Goal: Task Accomplishment & Management: Manage account settings

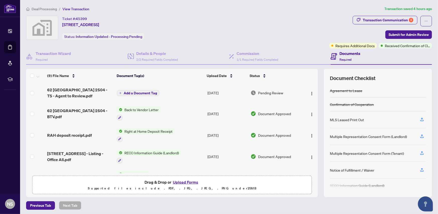
click at [40, 8] on span "Deal Processing" at bounding box center [44, 9] width 25 height 5
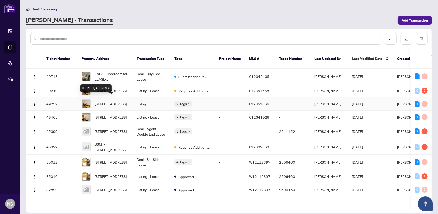
click at [112, 101] on span "[STREET_ADDRESS]" at bounding box center [111, 104] width 32 height 6
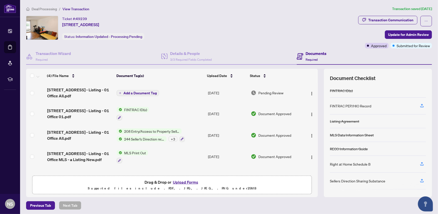
click at [179, 181] on button "Upload Forms" at bounding box center [185, 182] width 28 height 7
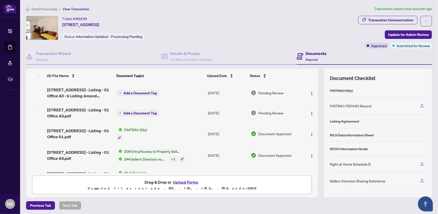
click at [316, 72] on th at bounding box center [316, 76] width 1 height 14
drag, startPoint x: 314, startPoint y: 99, endPoint x: 314, endPoint y: 87, distance: 11.5
click at [314, 87] on div "(5) File Name Document Tag(s) Upload Date Status [STREET_ADDRESS] - Listing - 0…" at bounding box center [229, 133] width 406 height 128
click at [316, 74] on th at bounding box center [316, 76] width 1 height 14
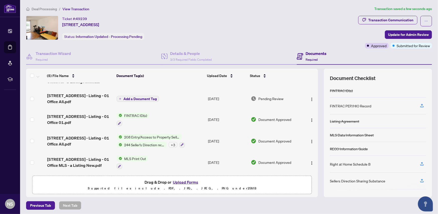
scroll to position [15, 0]
click at [310, 161] on img "button" at bounding box center [312, 163] width 4 height 4
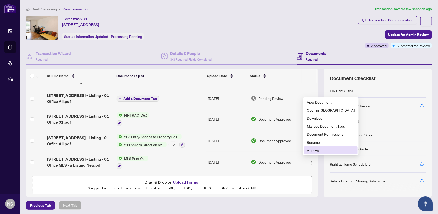
click at [312, 151] on span "Archive" at bounding box center [331, 150] width 48 height 6
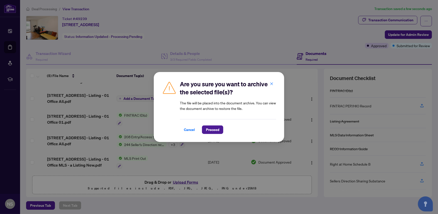
drag, startPoint x: 270, startPoint y: 82, endPoint x: 272, endPoint y: 84, distance: 2.8
click at [270, 82] on icon "close" at bounding box center [272, 84] width 4 height 4
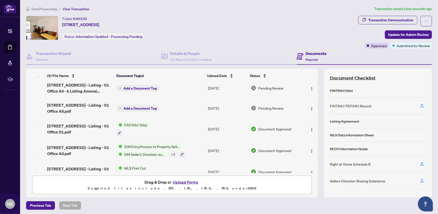
scroll to position [0, 0]
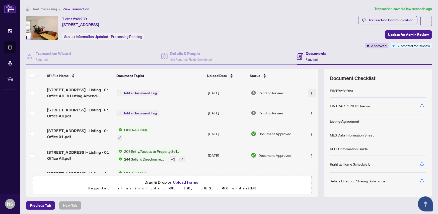
click at [310, 92] on img "button" at bounding box center [312, 94] width 4 height 4
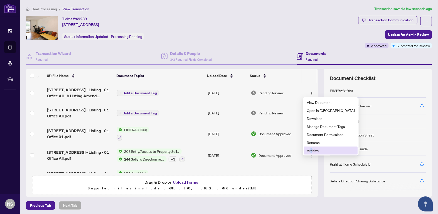
click at [311, 150] on span "Archive" at bounding box center [331, 151] width 48 height 6
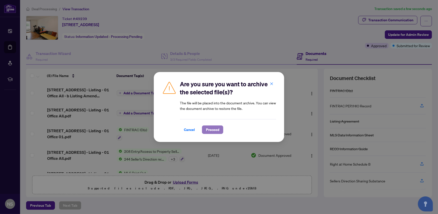
click at [215, 129] on span "Proceed" at bounding box center [212, 130] width 13 height 8
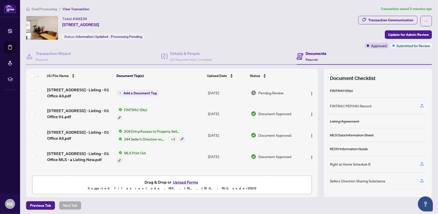
click at [178, 181] on button "Upload Forms" at bounding box center [185, 182] width 28 height 7
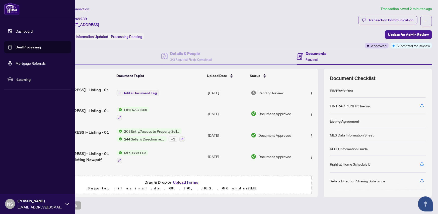
click at [23, 46] on link "Deal Processing" at bounding box center [28, 47] width 25 height 5
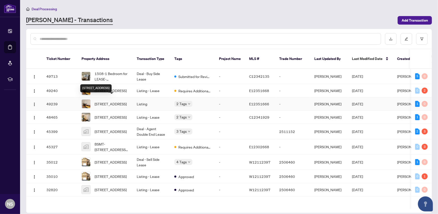
click at [112, 101] on span "[STREET_ADDRESS]" at bounding box center [111, 104] width 32 height 6
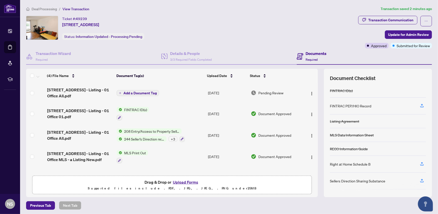
click at [180, 181] on button "Upload Forms" at bounding box center [185, 182] width 28 height 7
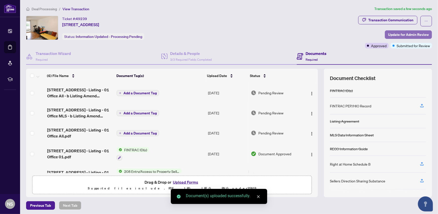
click at [393, 34] on span "Update for Admin Review" at bounding box center [408, 35] width 41 height 8
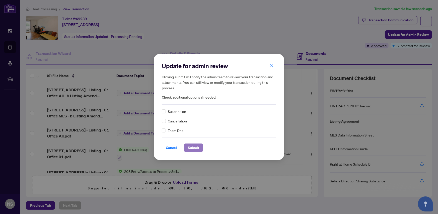
click at [192, 146] on span "Submit" at bounding box center [193, 148] width 11 height 8
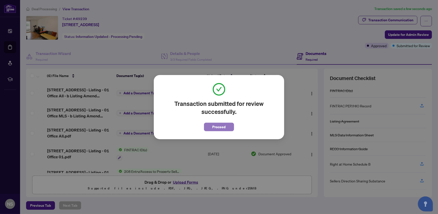
click at [214, 129] on span "Proceed" at bounding box center [218, 127] width 13 height 8
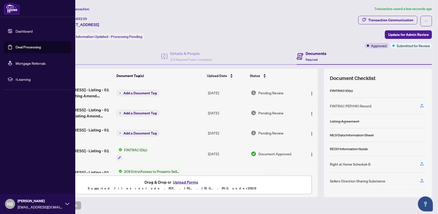
click at [18, 47] on link "Deal Processing" at bounding box center [28, 47] width 25 height 5
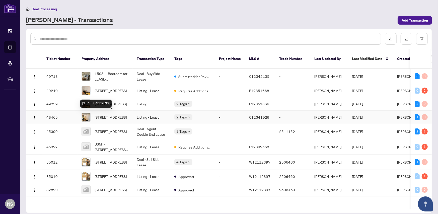
click at [118, 117] on span "[STREET_ADDRESS]" at bounding box center [111, 117] width 32 height 6
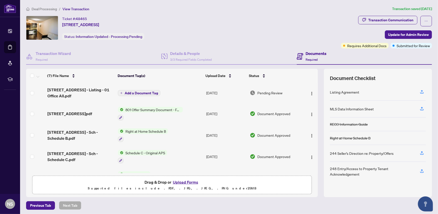
click at [191, 180] on button "Upload Forms" at bounding box center [185, 182] width 28 height 7
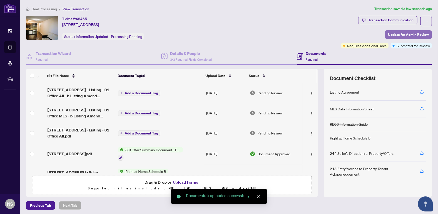
click at [395, 33] on span "Update for Admin Review" at bounding box center [408, 35] width 41 height 8
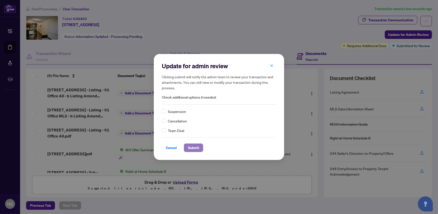
click at [194, 148] on span "Submit" at bounding box center [193, 148] width 11 height 8
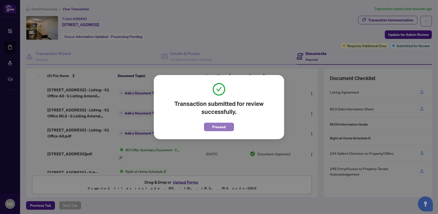
click at [221, 125] on span "Proceed" at bounding box center [218, 127] width 13 height 8
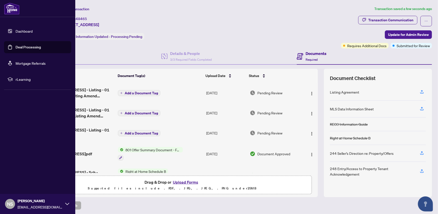
click at [23, 46] on link "Deal Processing" at bounding box center [28, 47] width 25 height 5
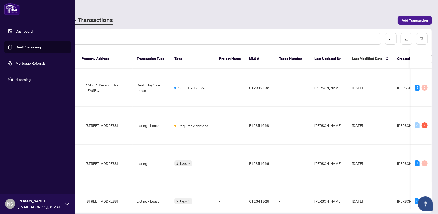
click at [23, 31] on link "Dashboard" at bounding box center [24, 31] width 17 height 5
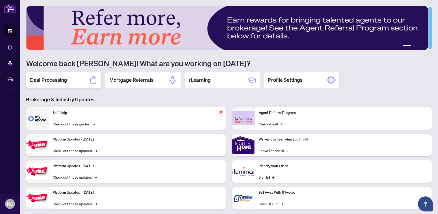
click at [53, 80] on h2 "Deal Processing" at bounding box center [48, 79] width 37 height 7
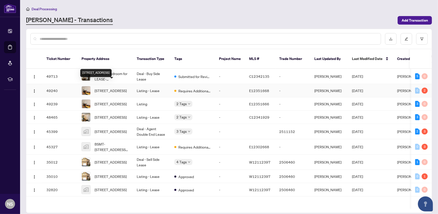
click at [114, 88] on span "[STREET_ADDRESS]" at bounding box center [111, 91] width 32 height 6
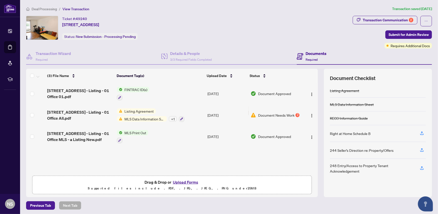
click at [186, 180] on button "Upload Forms" at bounding box center [185, 182] width 28 height 7
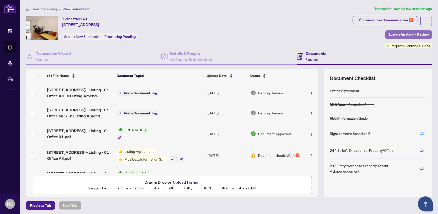
click at [405, 31] on span "Submit for Admin Review" at bounding box center [408, 35] width 40 height 8
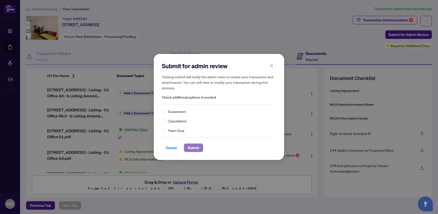
click at [192, 147] on span "Submit" at bounding box center [193, 148] width 11 height 8
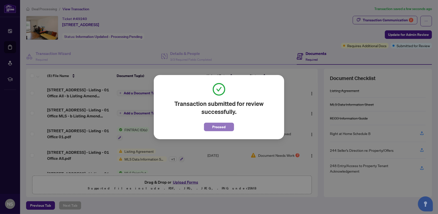
click at [218, 126] on span "Proceed" at bounding box center [218, 127] width 13 height 8
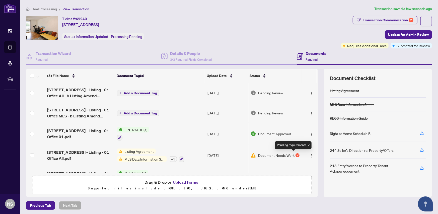
click at [295, 153] on div "2" at bounding box center [297, 155] width 4 height 4
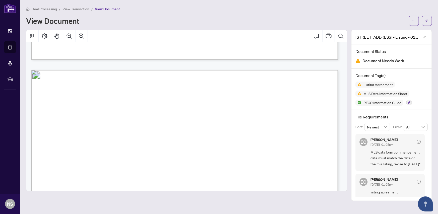
scroll to position [7267, 0]
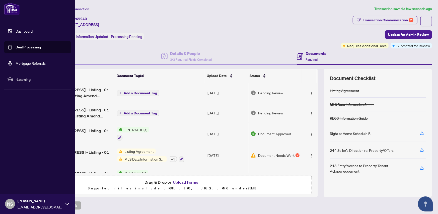
click at [27, 46] on link "Deal Processing" at bounding box center [28, 47] width 25 height 5
